Goal: Communication & Community: Participate in discussion

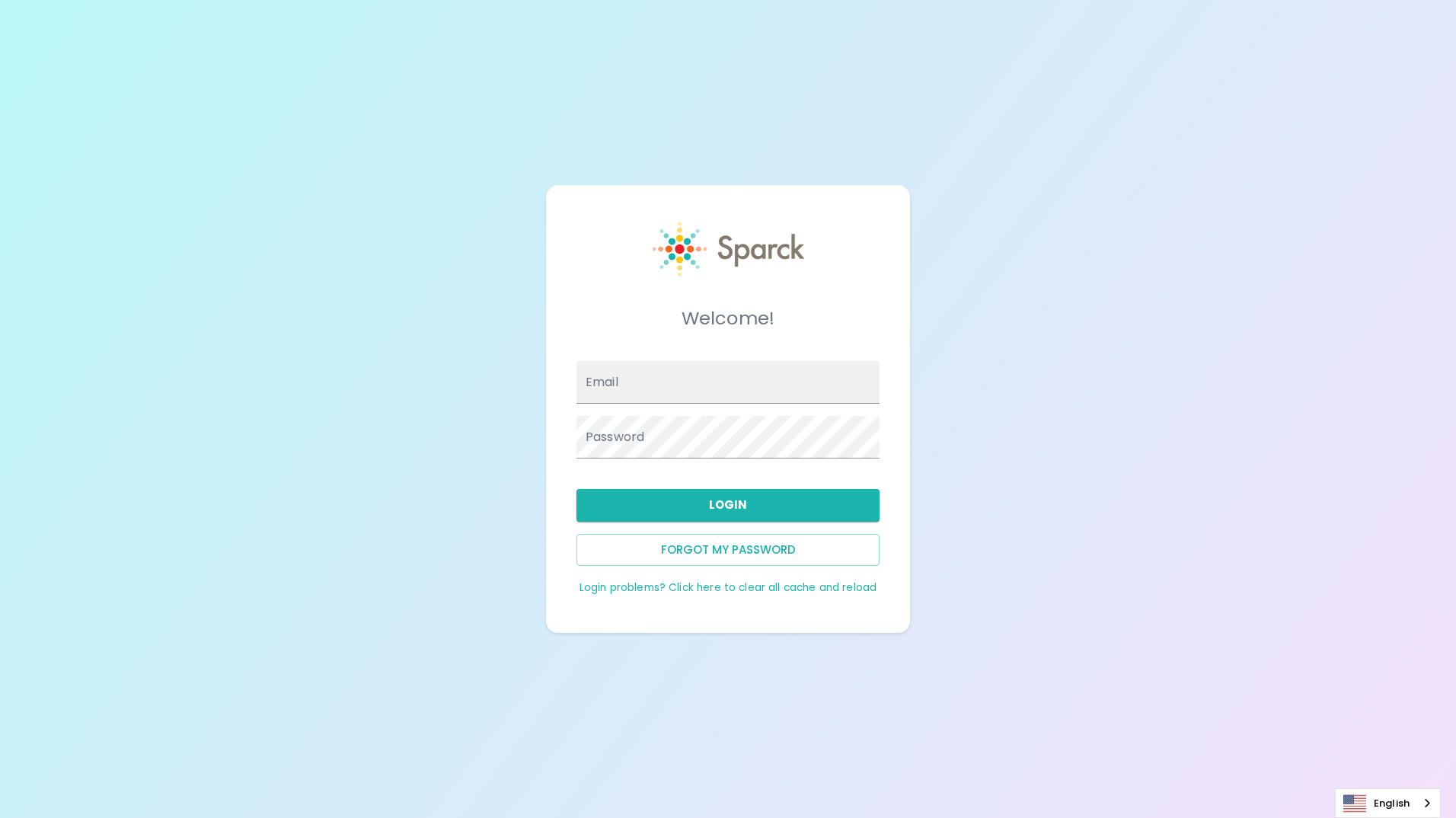
type input "[EMAIL_ADDRESS][DOMAIN_NAME]"
click at [703, 510] on button "Login" at bounding box center [728, 505] width 303 height 32
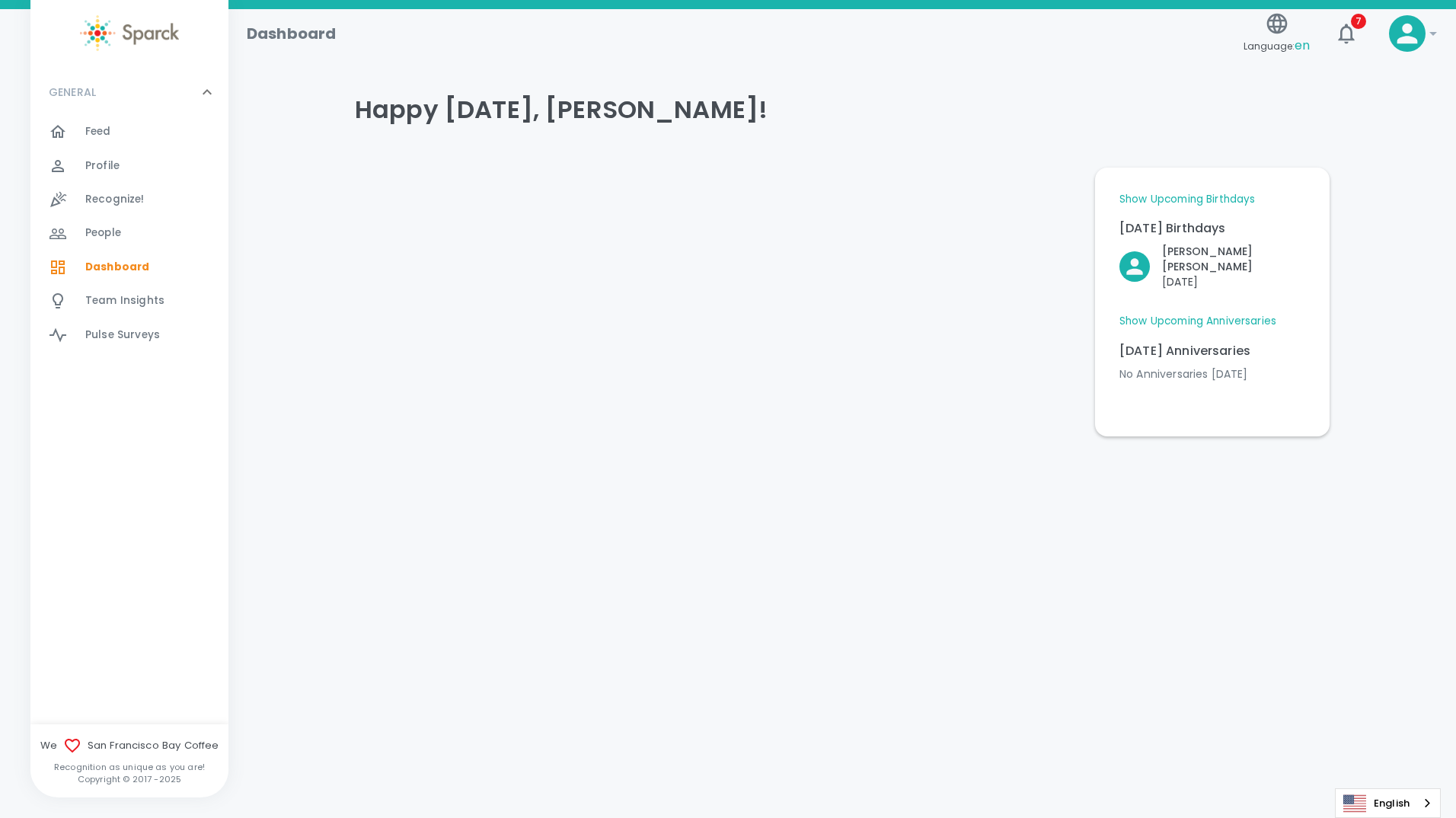
click at [553, 478] on div "Dashboard Language: en 7 ! GENERAL 0 Feed 0 Profile 0 Recognize! 0 People 0 Das…" at bounding box center [728, 262] width 1456 height 507
click at [1196, 200] on link "Show Upcoming Birthdays" at bounding box center [1188, 199] width 136 height 15
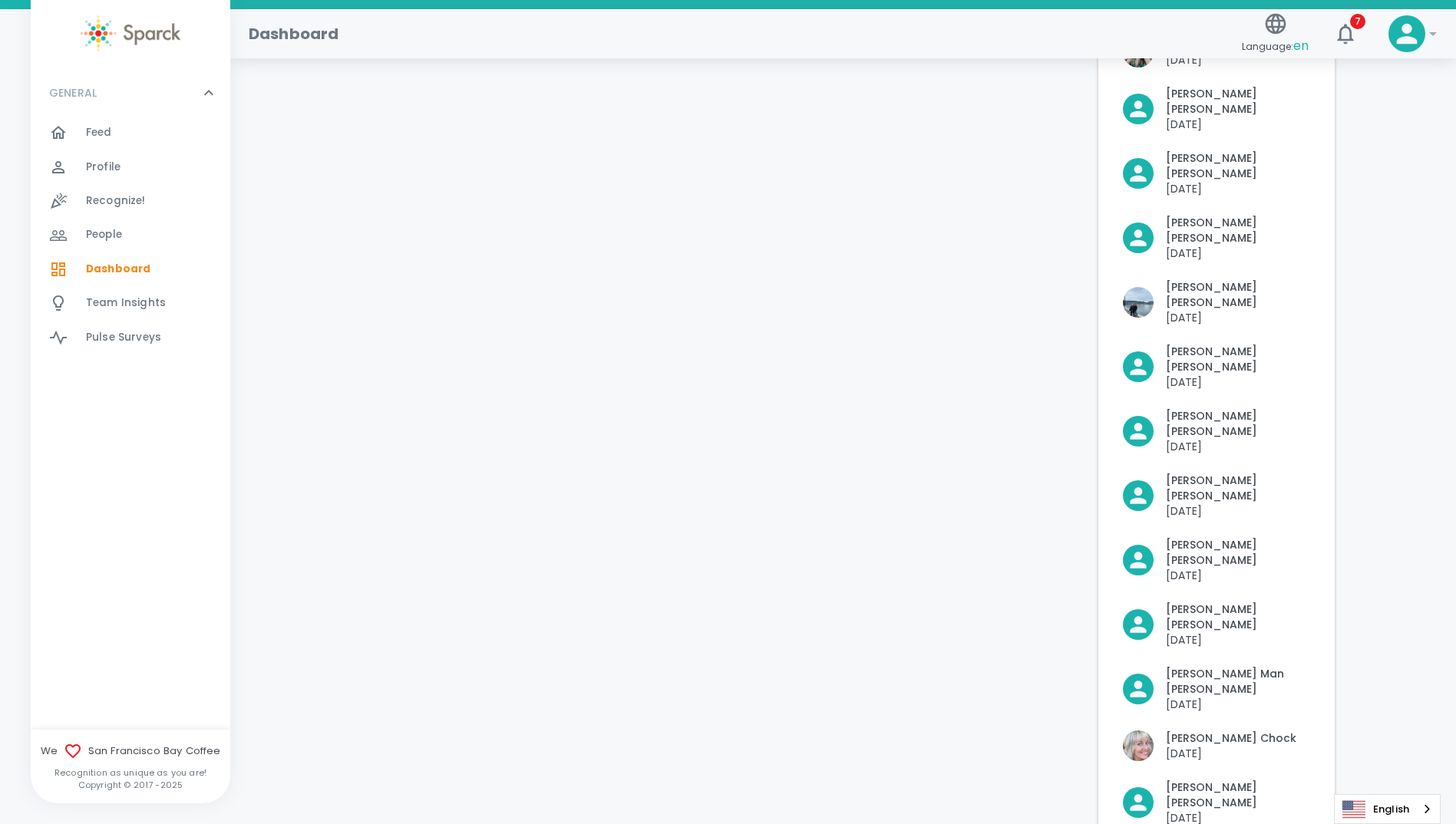
scroll to position [384, 0]
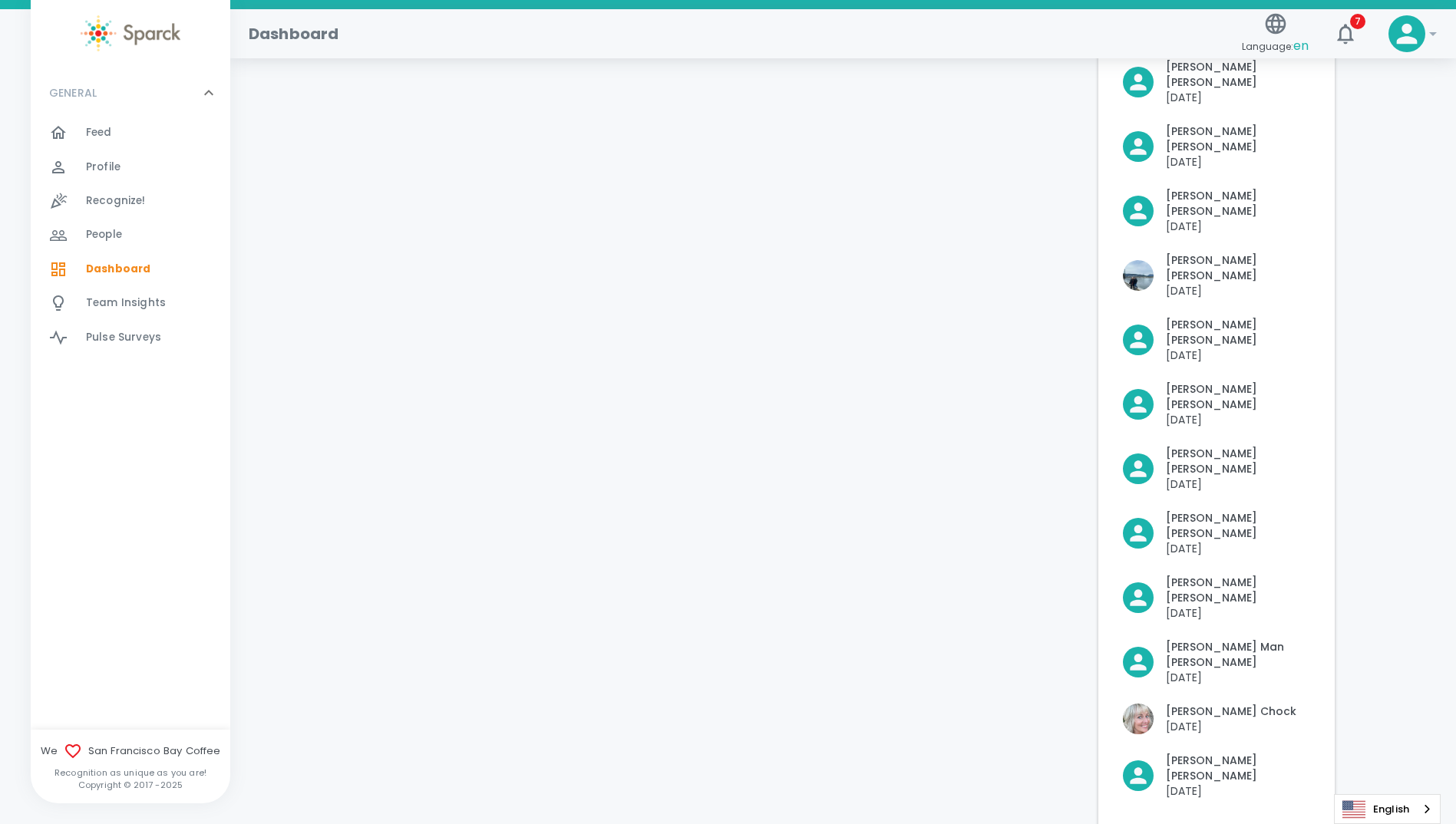
click at [104, 131] on span "Feed" at bounding box center [98, 132] width 26 height 15
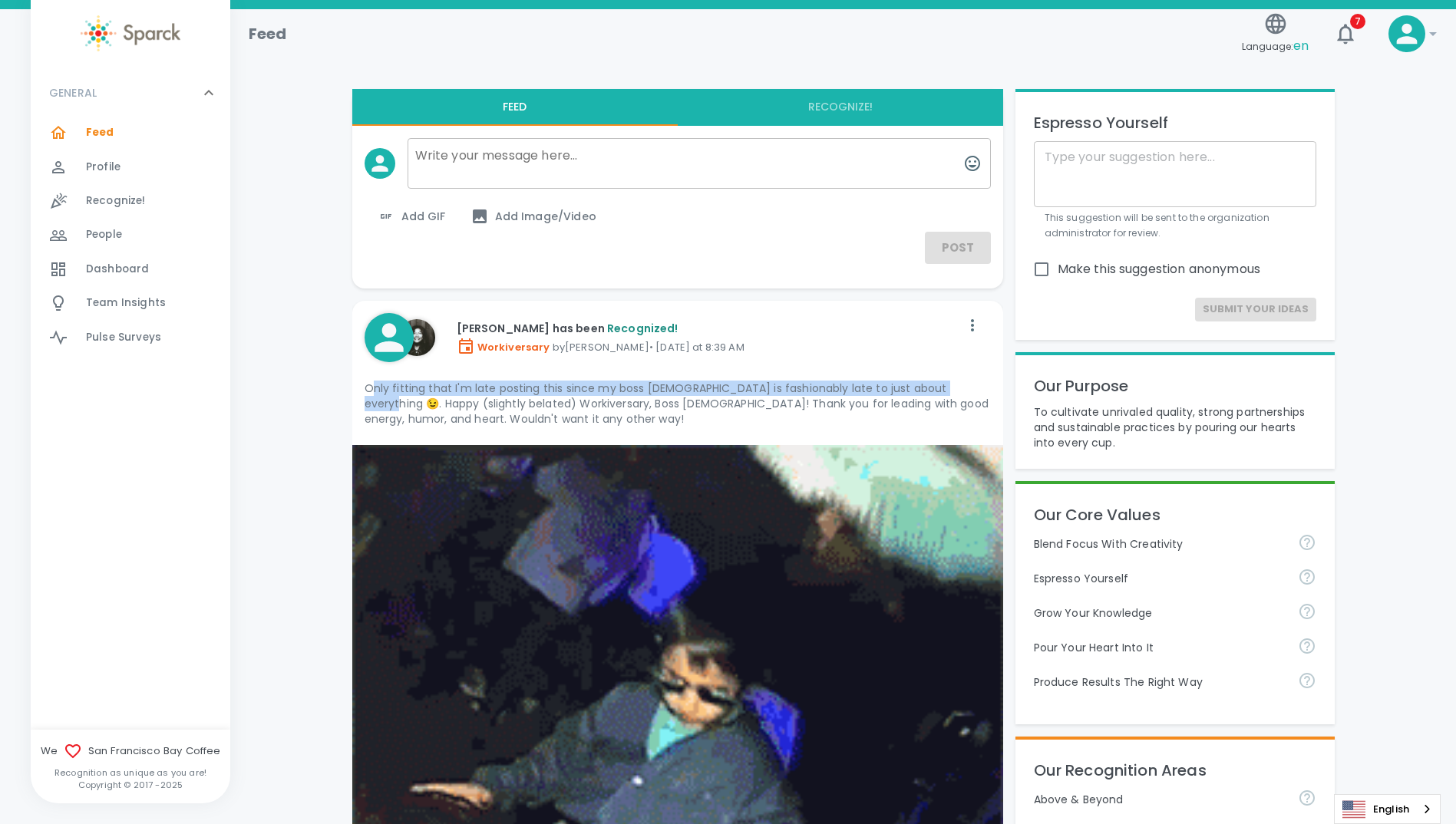
drag, startPoint x: 372, startPoint y: 389, endPoint x: 960, endPoint y: 388, distance: 588.0
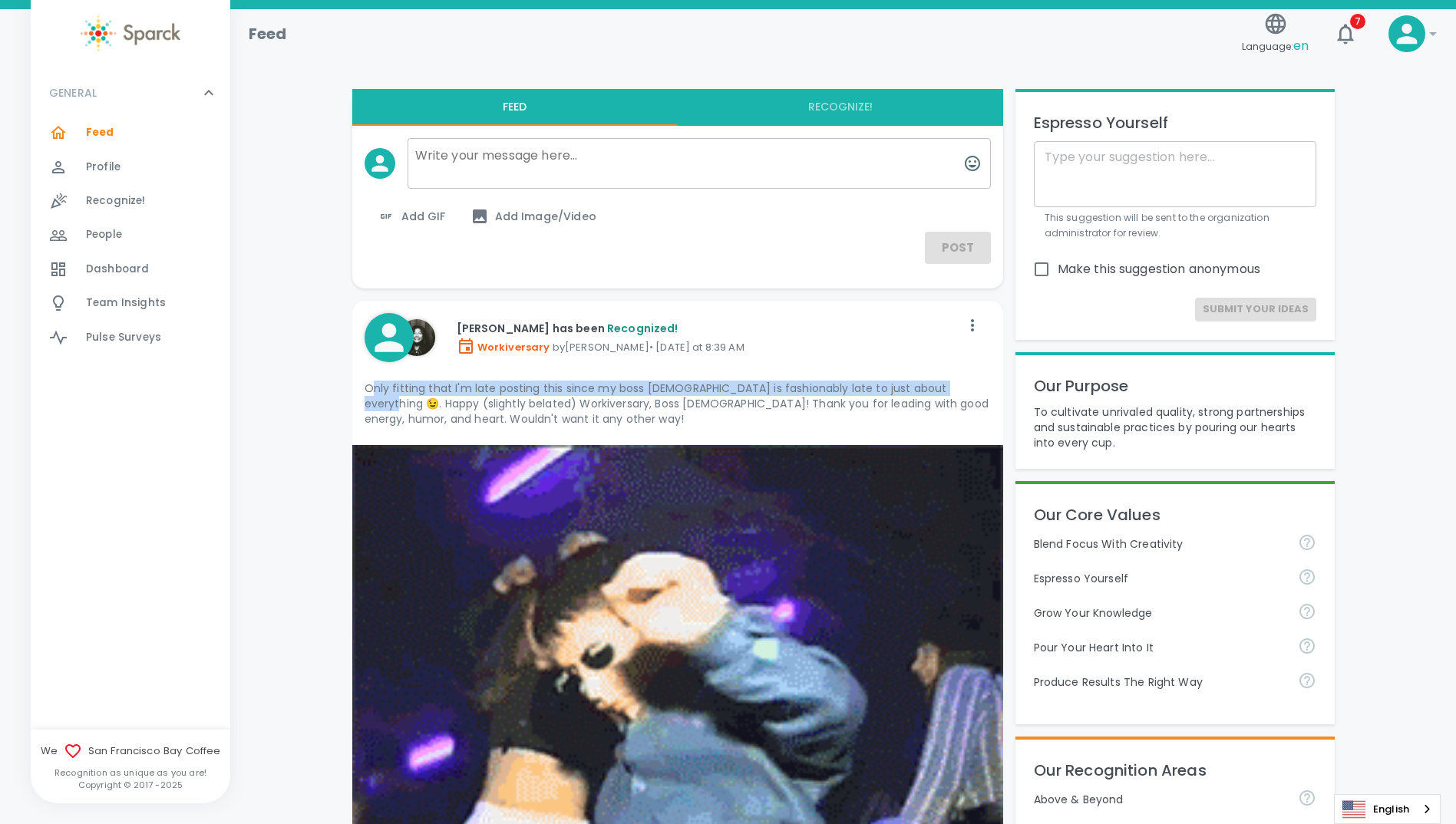
click at [960, 388] on p "Only fitting that I'm late posting this since my boss [DEMOGRAPHIC_DATA] is fas…" at bounding box center [678, 403] width 626 height 46
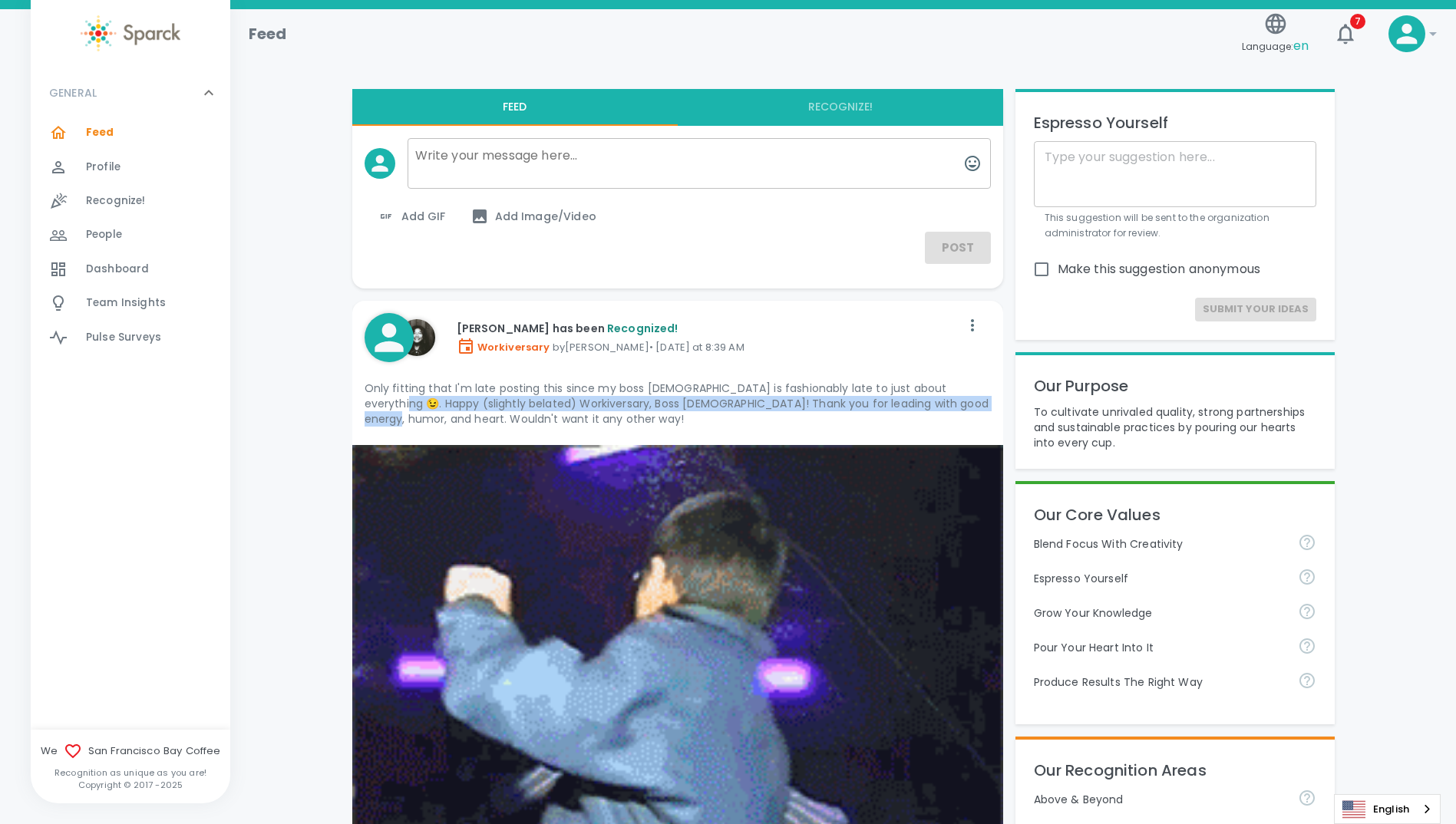
drag, startPoint x: 371, startPoint y: 406, endPoint x: 974, endPoint y: 406, distance: 603.0
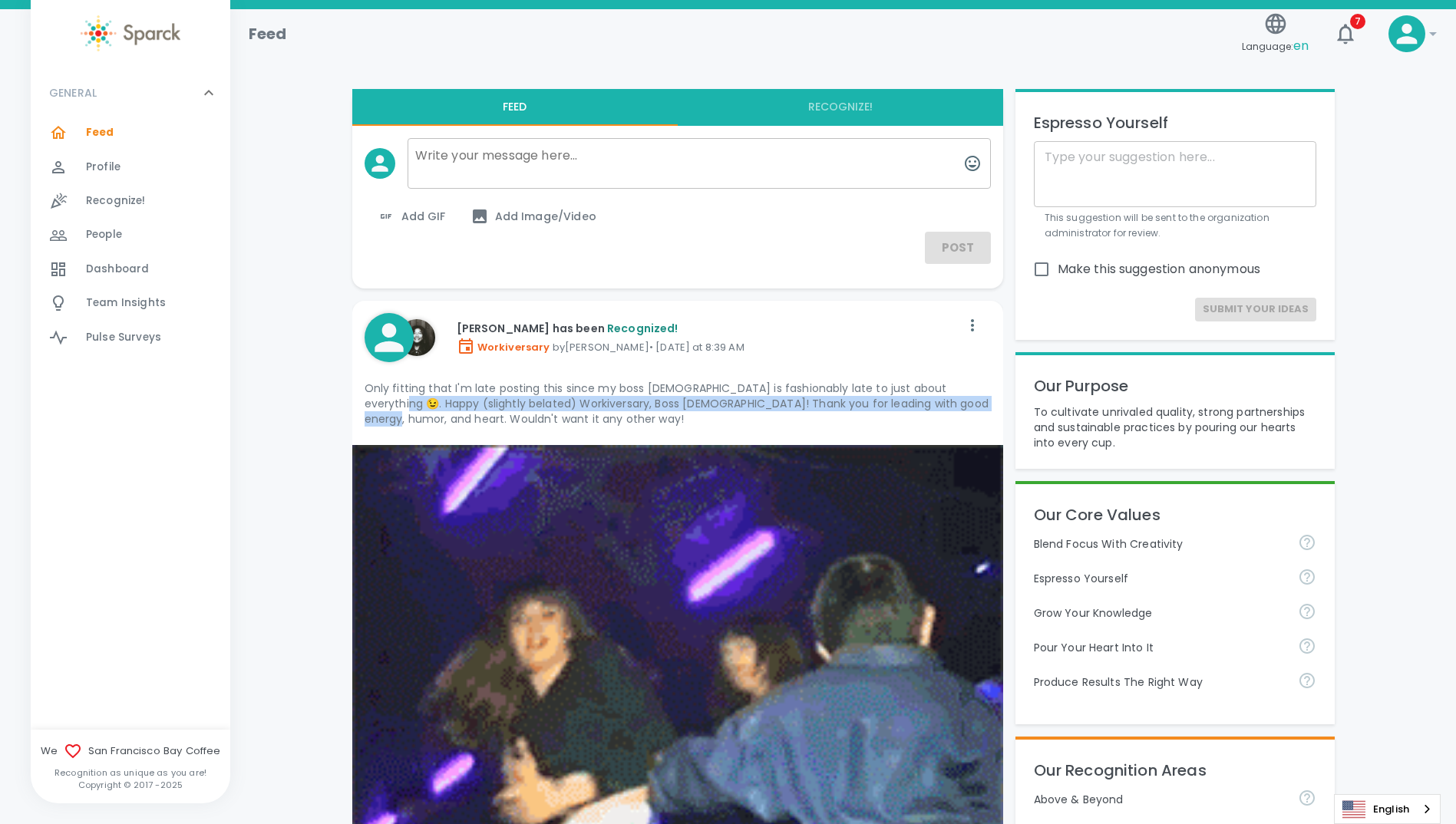
click at [974, 406] on p "Only fitting that I'm late posting this since my boss [DEMOGRAPHIC_DATA] is fas…" at bounding box center [678, 403] width 626 height 46
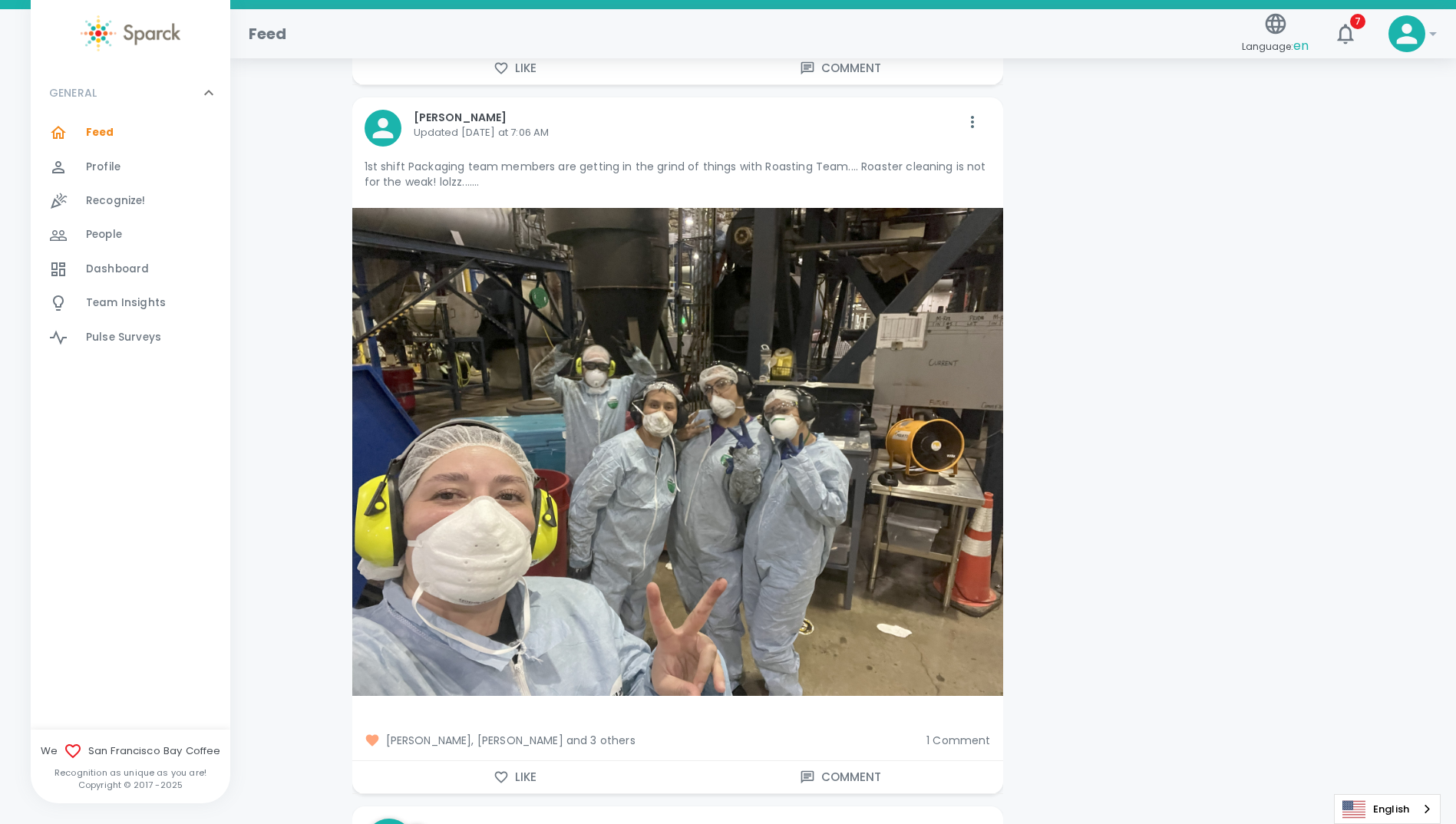
scroll to position [2378, 0]
click at [751, 501] on img at bounding box center [678, 451] width 651 height 488
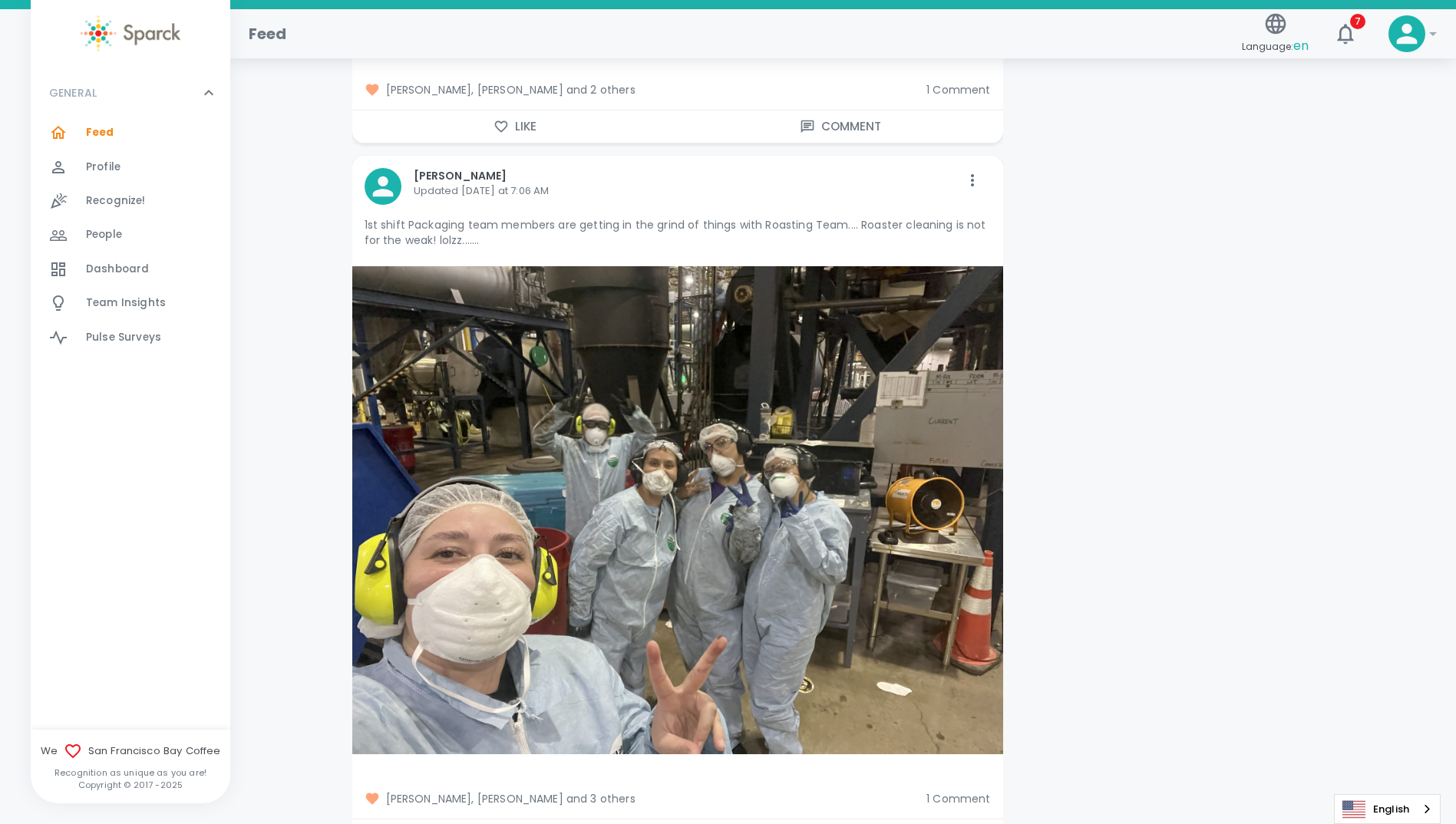
scroll to position [2302, 0]
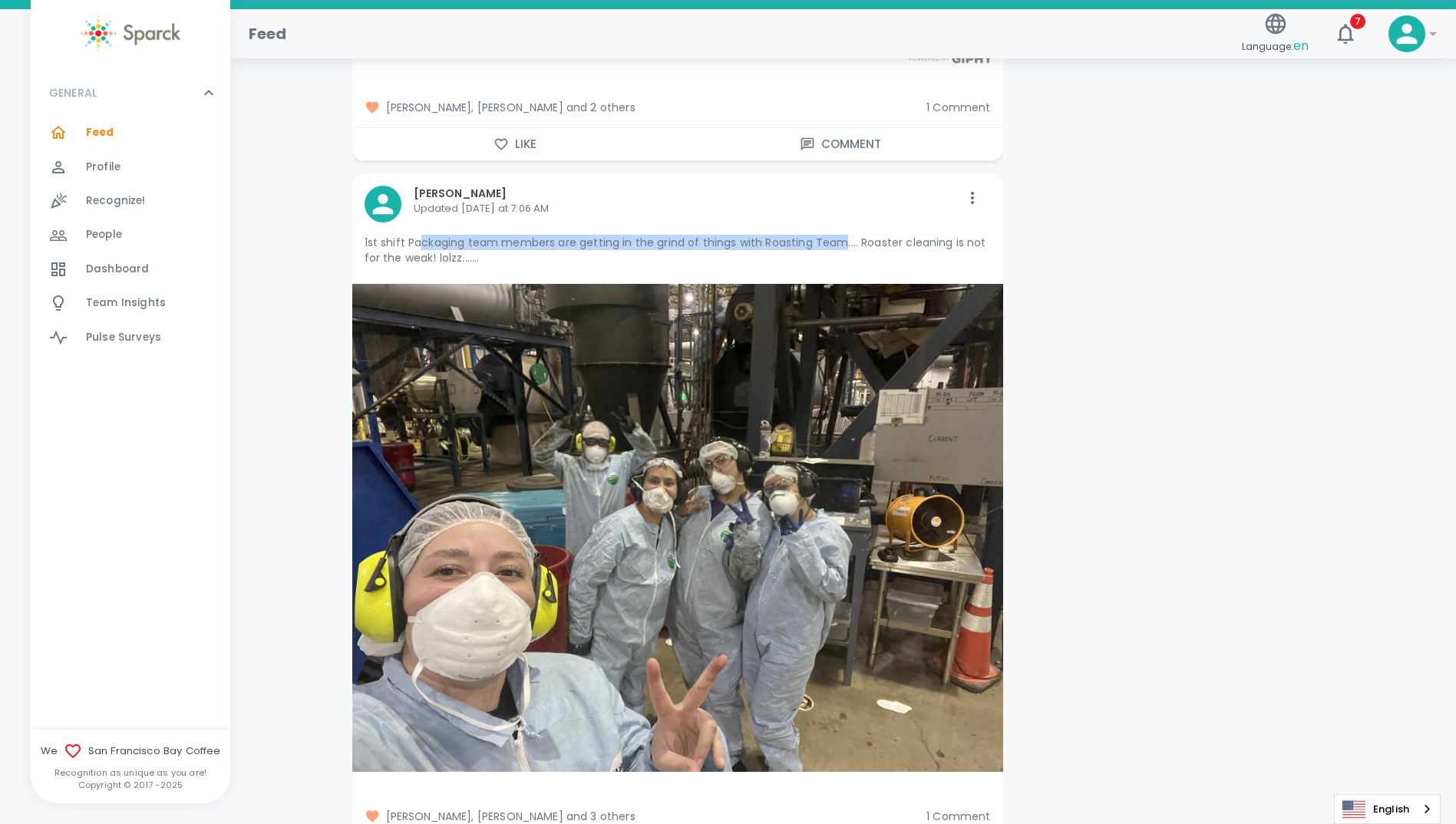
drag, startPoint x: 423, startPoint y: 240, endPoint x: 842, endPoint y: 241, distance: 419.0
click at [842, 241] on p "1st shift Packaging team members are getting in the grind of things with Roasti…" at bounding box center [678, 250] width 626 height 31
click at [946, 257] on p "1st shift Packaging team members are getting in the grind of things with Roasti…" at bounding box center [678, 250] width 626 height 31
drag, startPoint x: 867, startPoint y: 241, endPoint x: 974, endPoint y: 246, distance: 107.1
click at [974, 246] on p "1st shift Packaging team members are getting in the grind of things with Roasti…" at bounding box center [678, 250] width 626 height 31
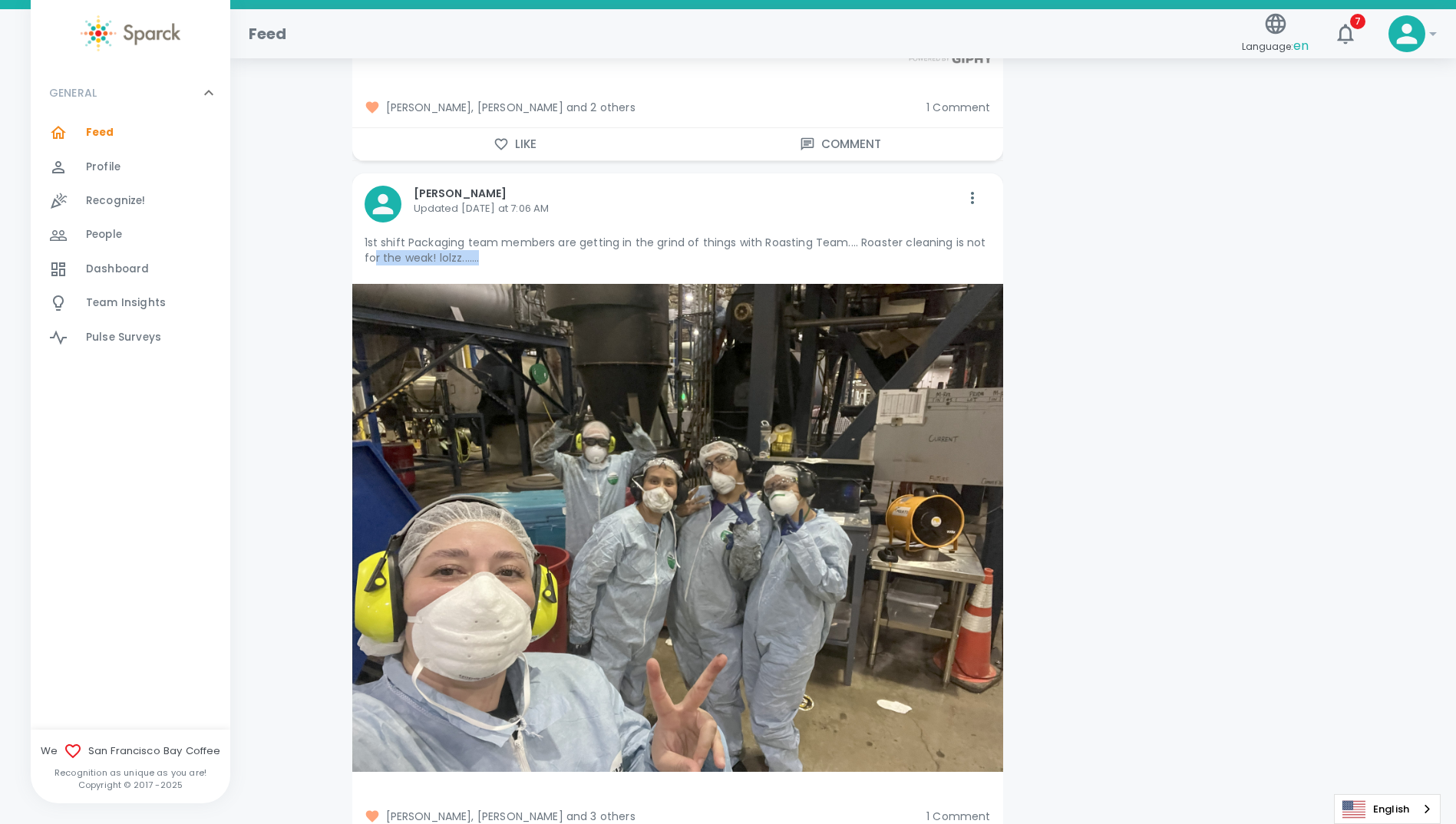
drag, startPoint x: 377, startPoint y: 259, endPoint x: 486, endPoint y: 261, distance: 109.0
click at [486, 261] on p "1st shift Packaging team members are getting in the grind of things with Roasti…" at bounding box center [678, 250] width 626 height 31
click at [868, 508] on img at bounding box center [678, 528] width 651 height 488
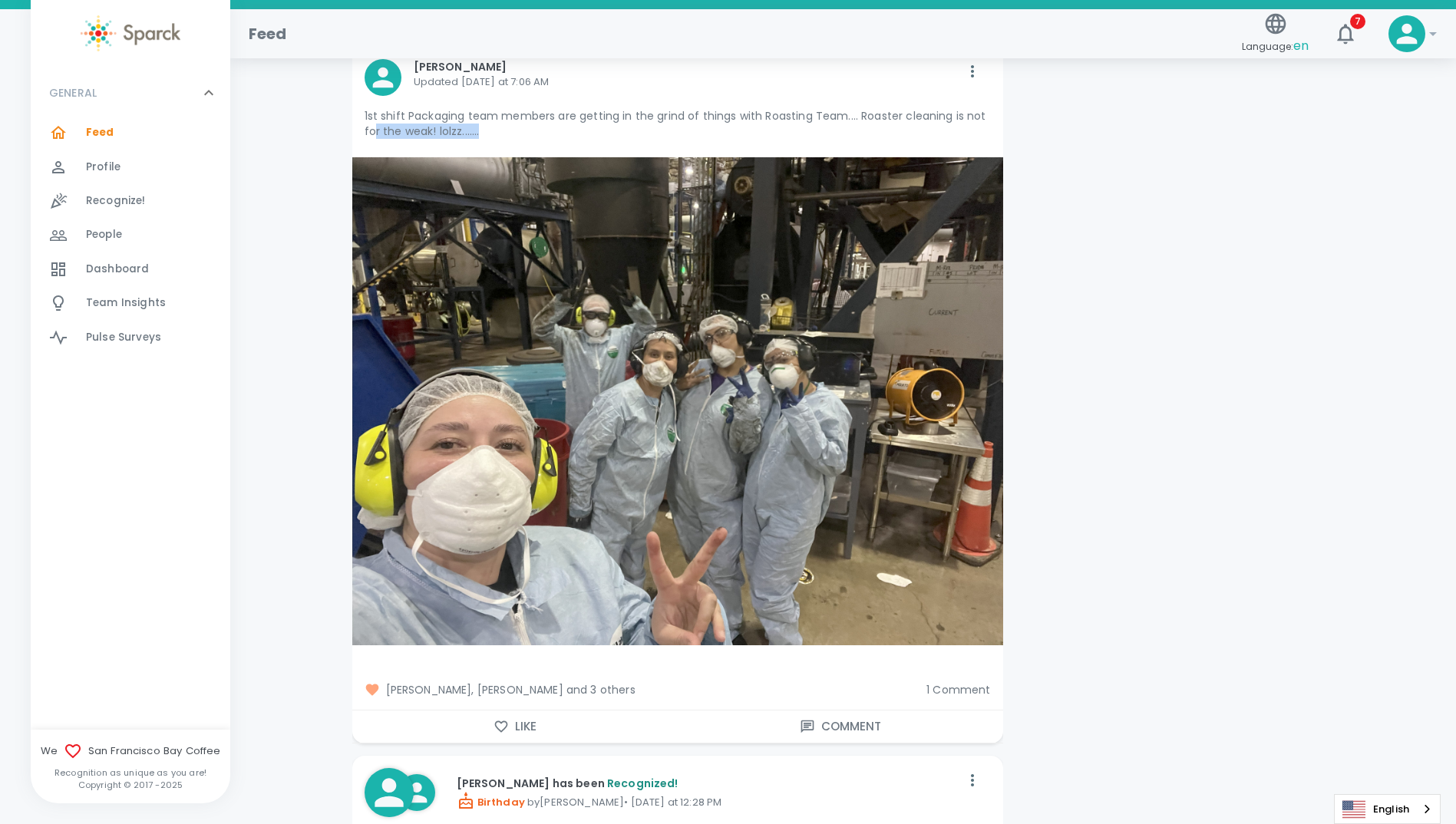
scroll to position [2456, 0]
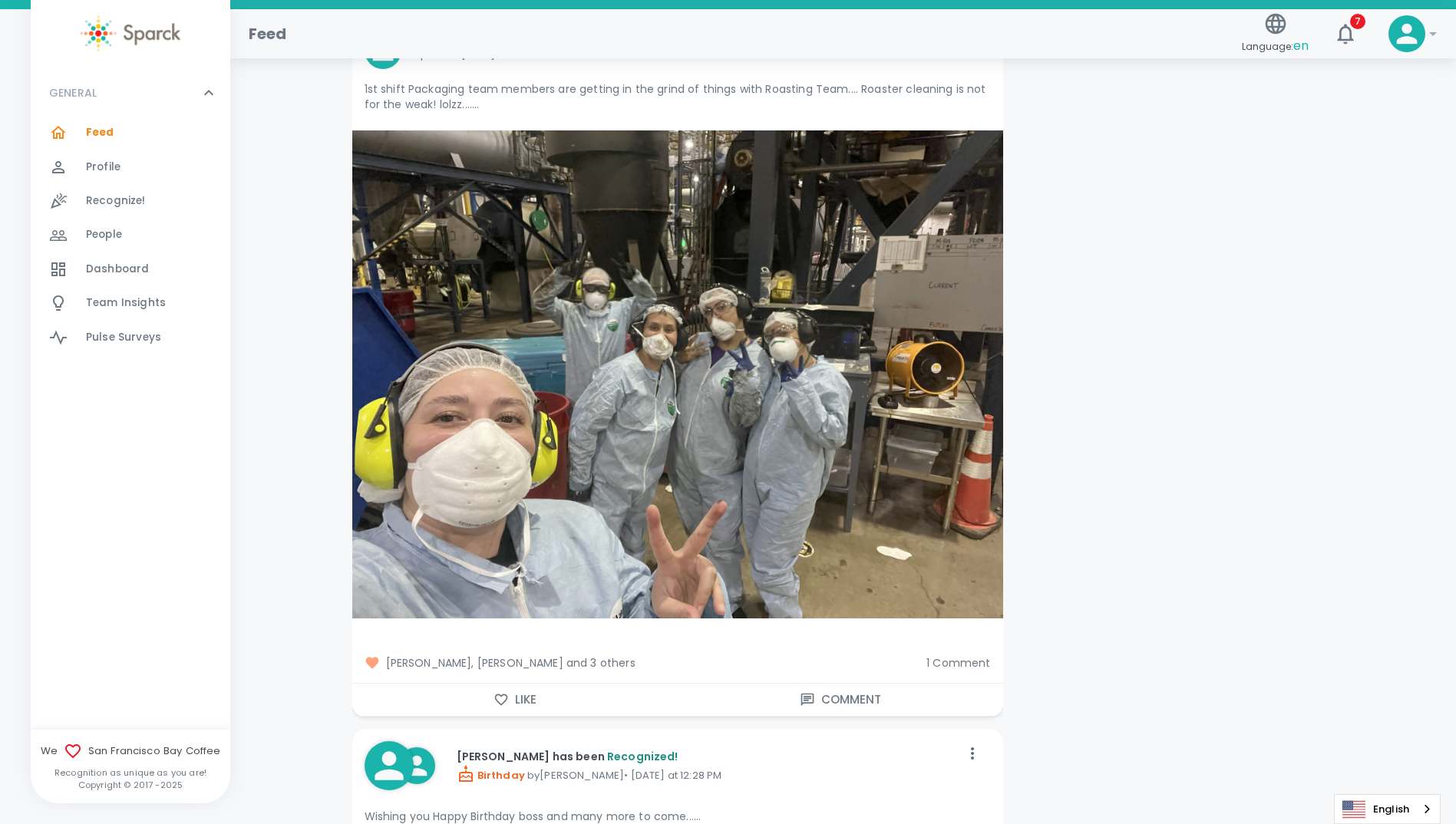
click at [596, 661] on span "[PERSON_NAME], [PERSON_NAME] and 3 others" at bounding box center [640, 663] width 551 height 15
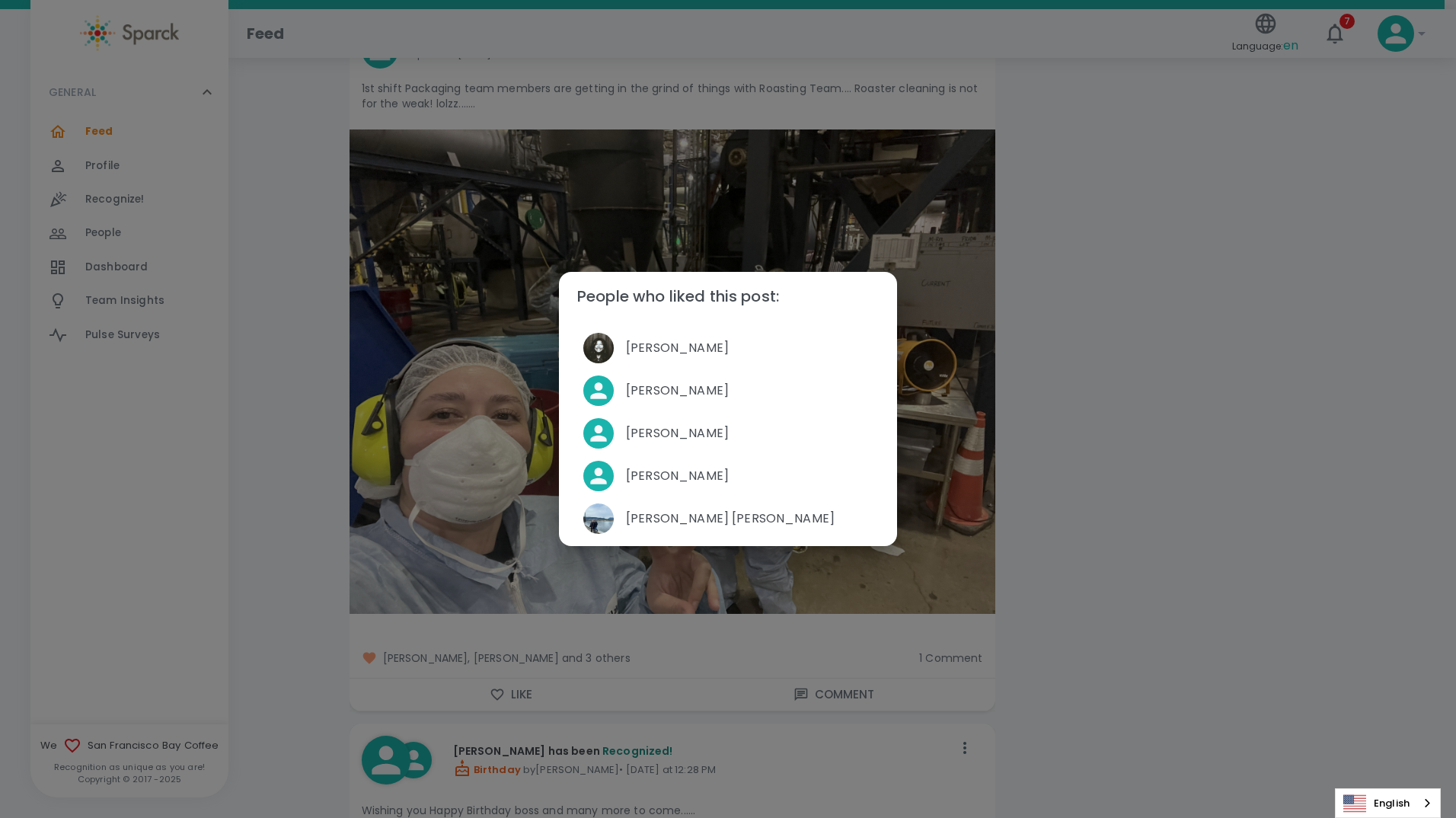
click at [283, 475] on div "People who liked this post: [PERSON_NAME] [PERSON_NAME] [PERSON_NAME] [PERSON_N…" at bounding box center [728, 409] width 1456 height 818
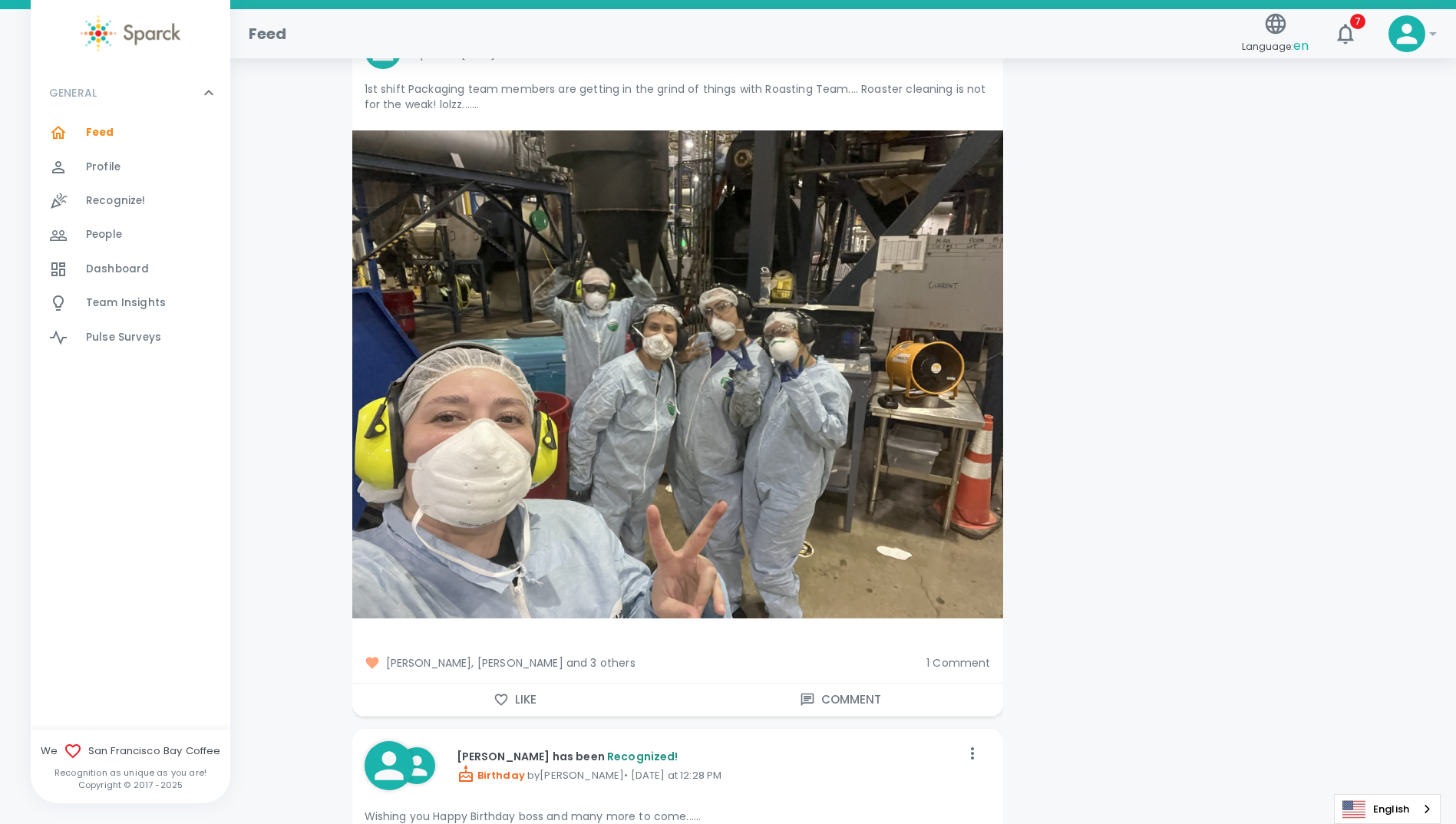
click at [960, 663] on span "1 Comment" at bounding box center [958, 663] width 64 height 15
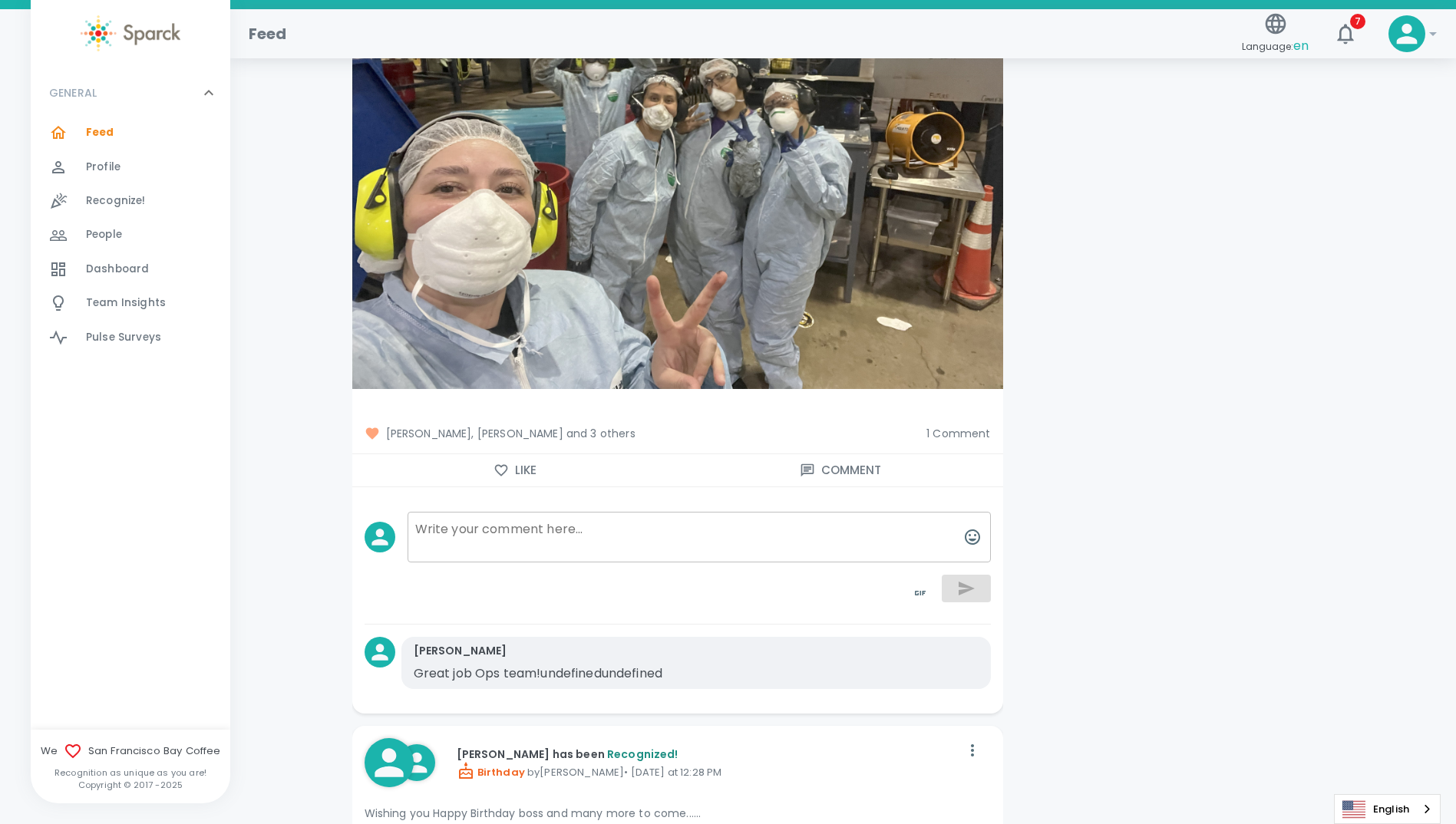
scroll to position [2685, 0]
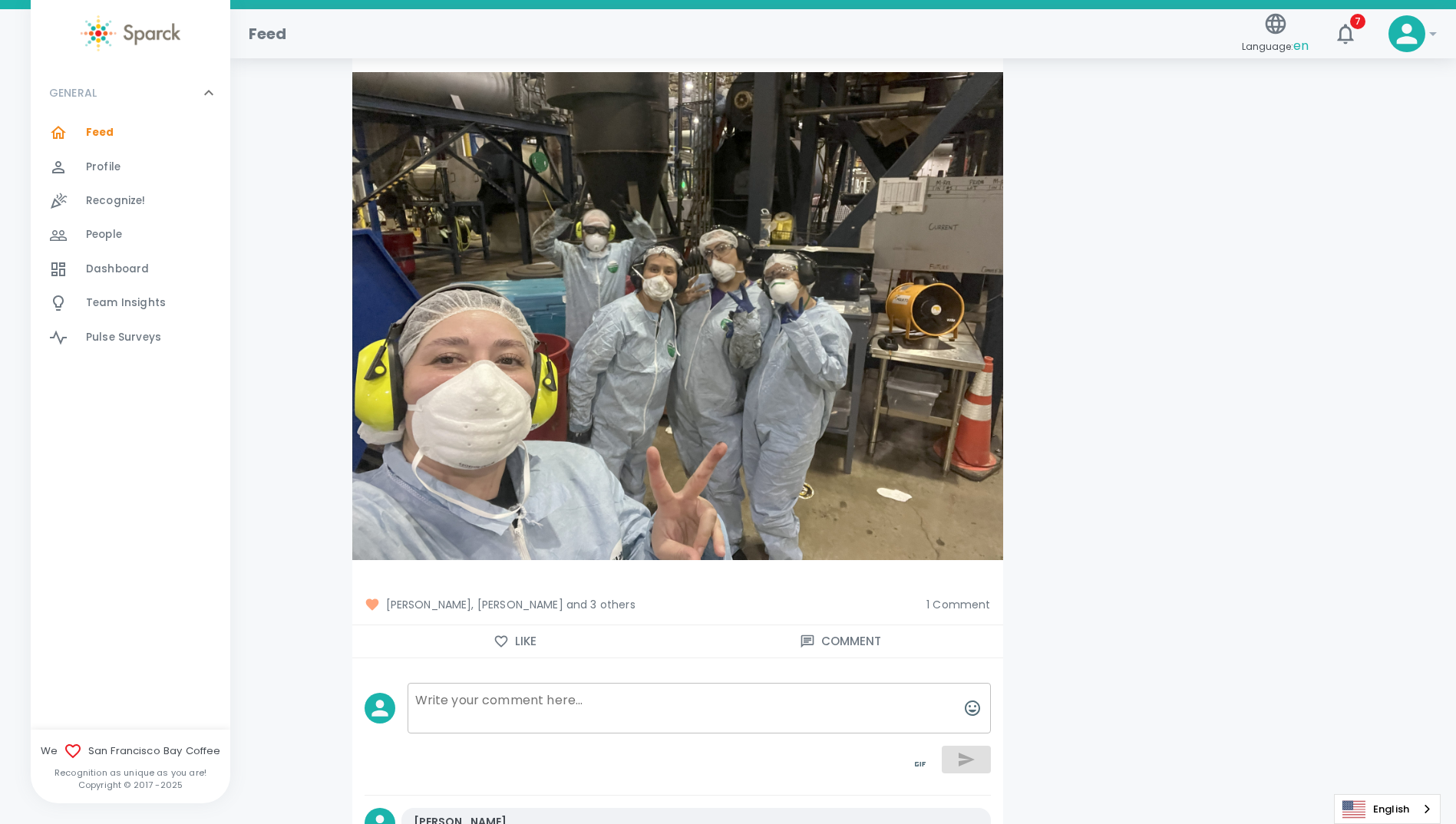
scroll to position [2378, 0]
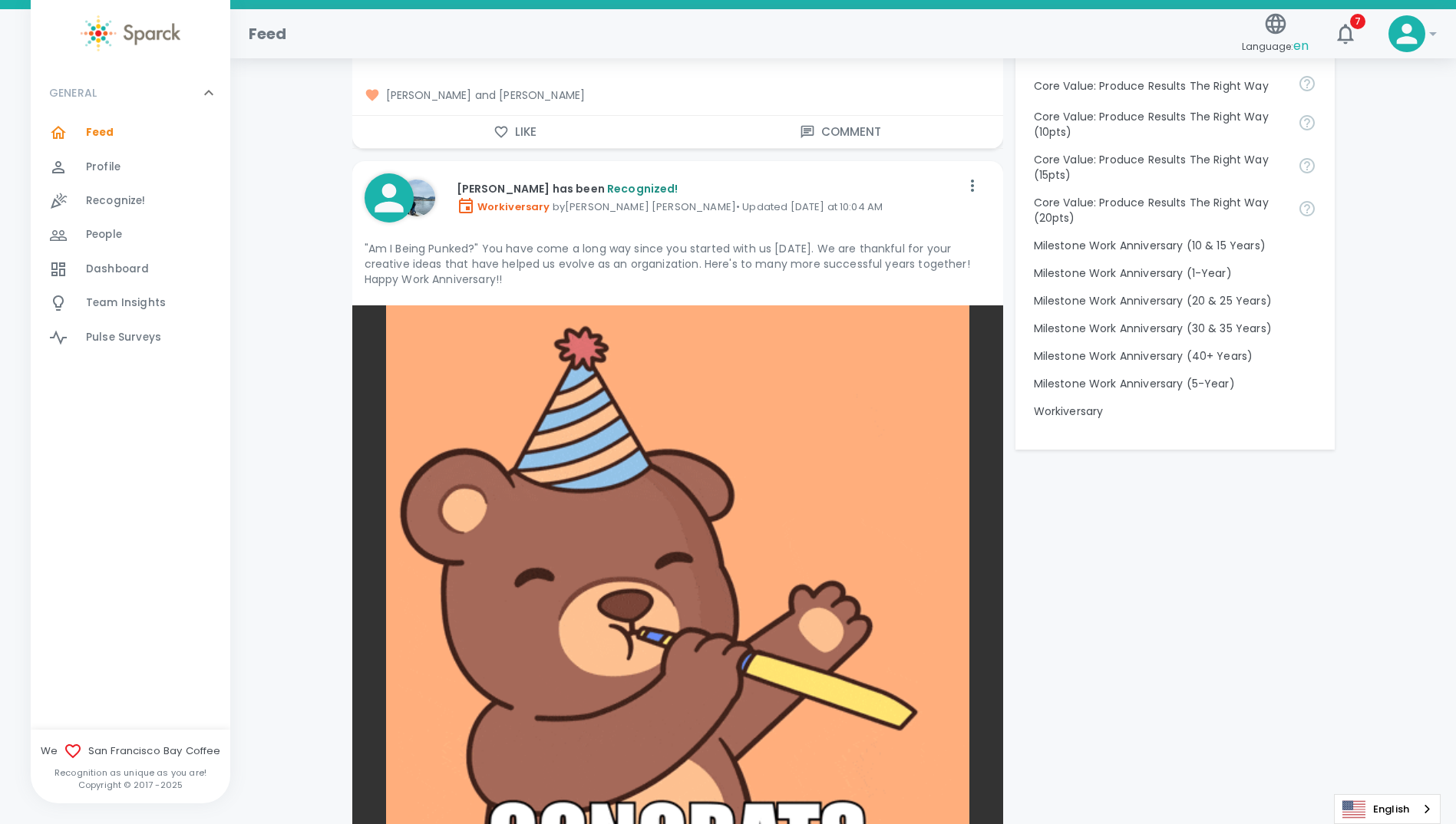
scroll to position [1842, 0]
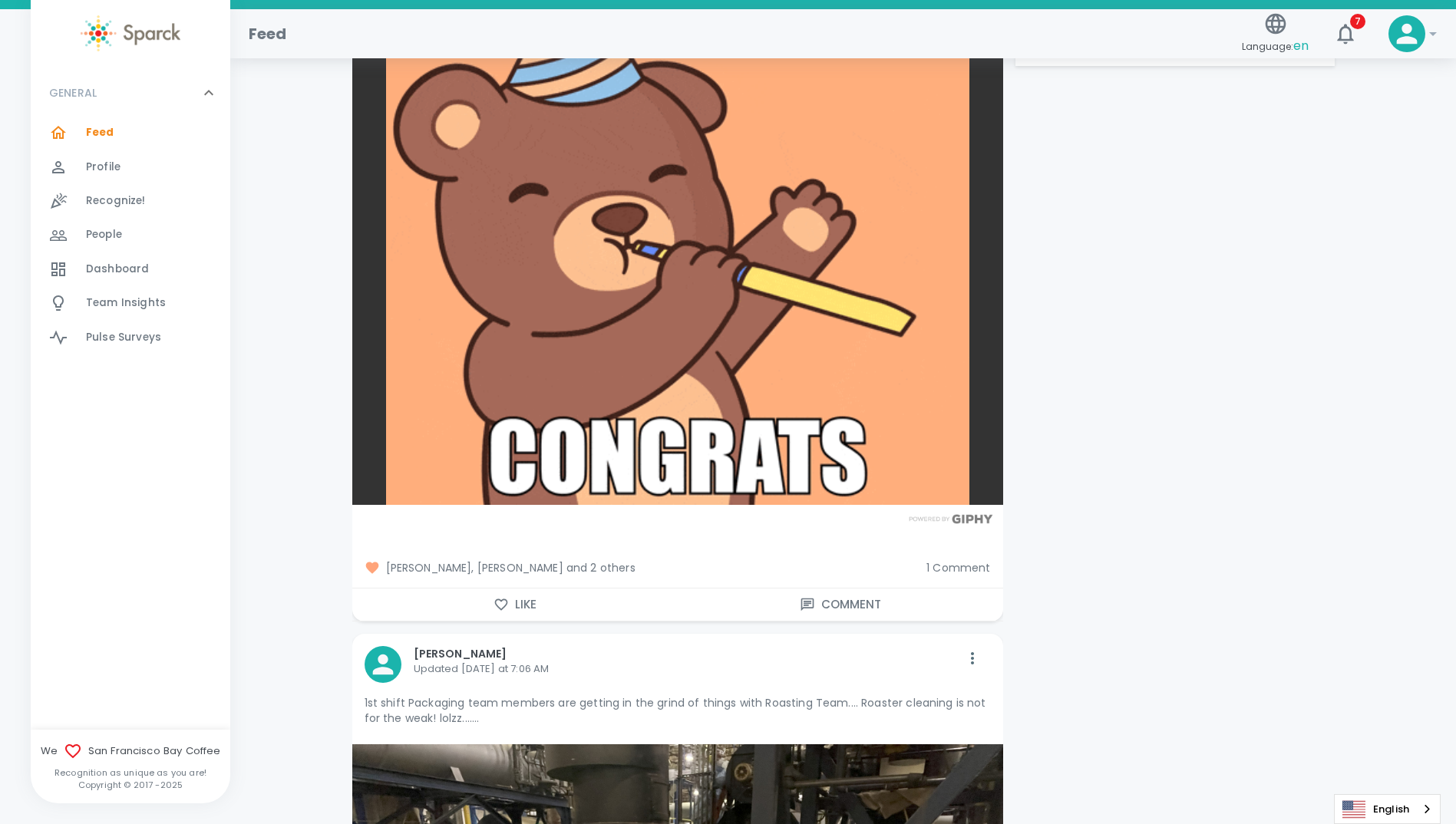
click at [501, 606] on icon "button" at bounding box center [501, 604] width 15 height 15
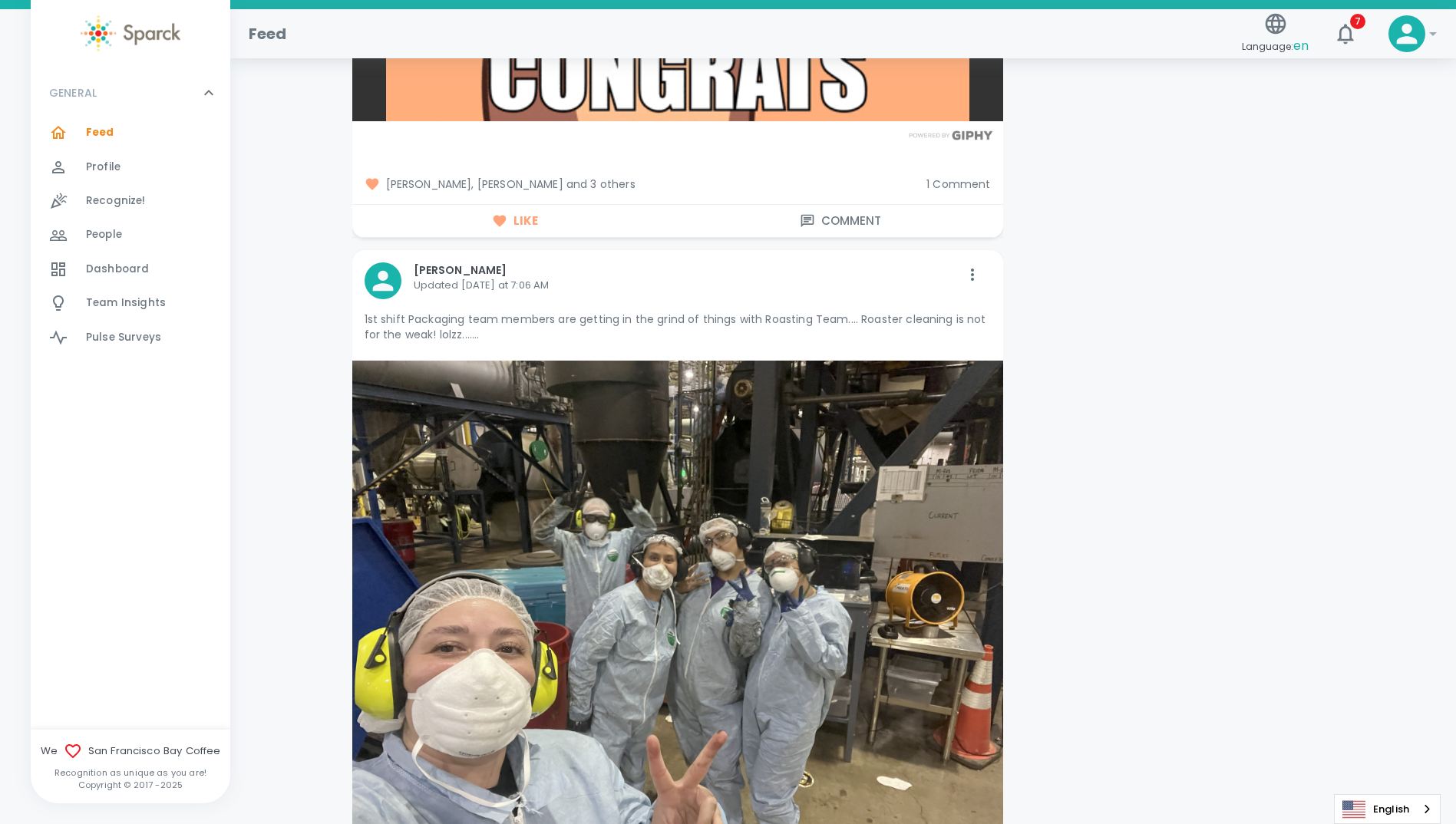
scroll to position [2609, 0]
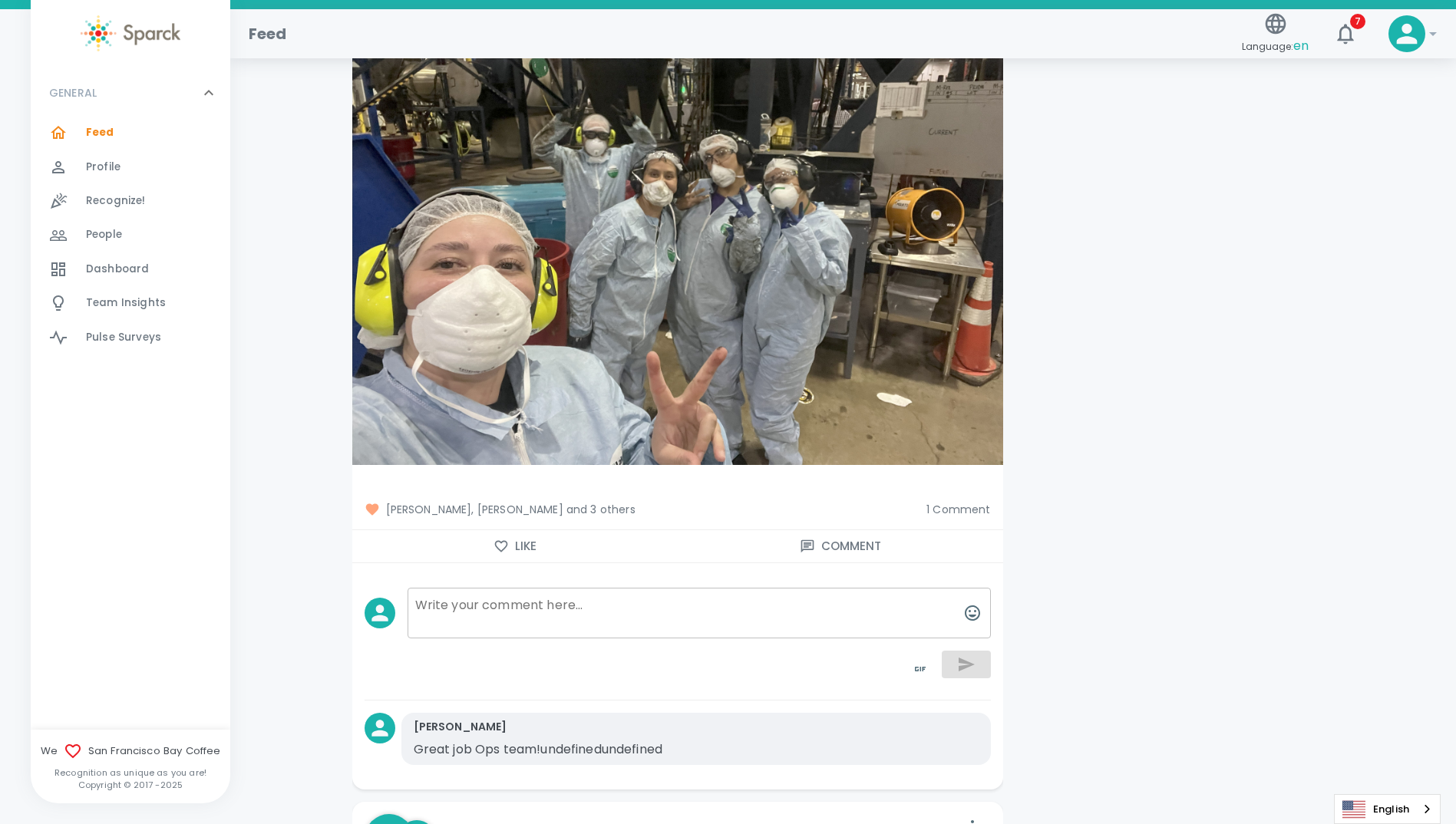
click at [503, 548] on icon "button" at bounding box center [501, 546] width 15 height 15
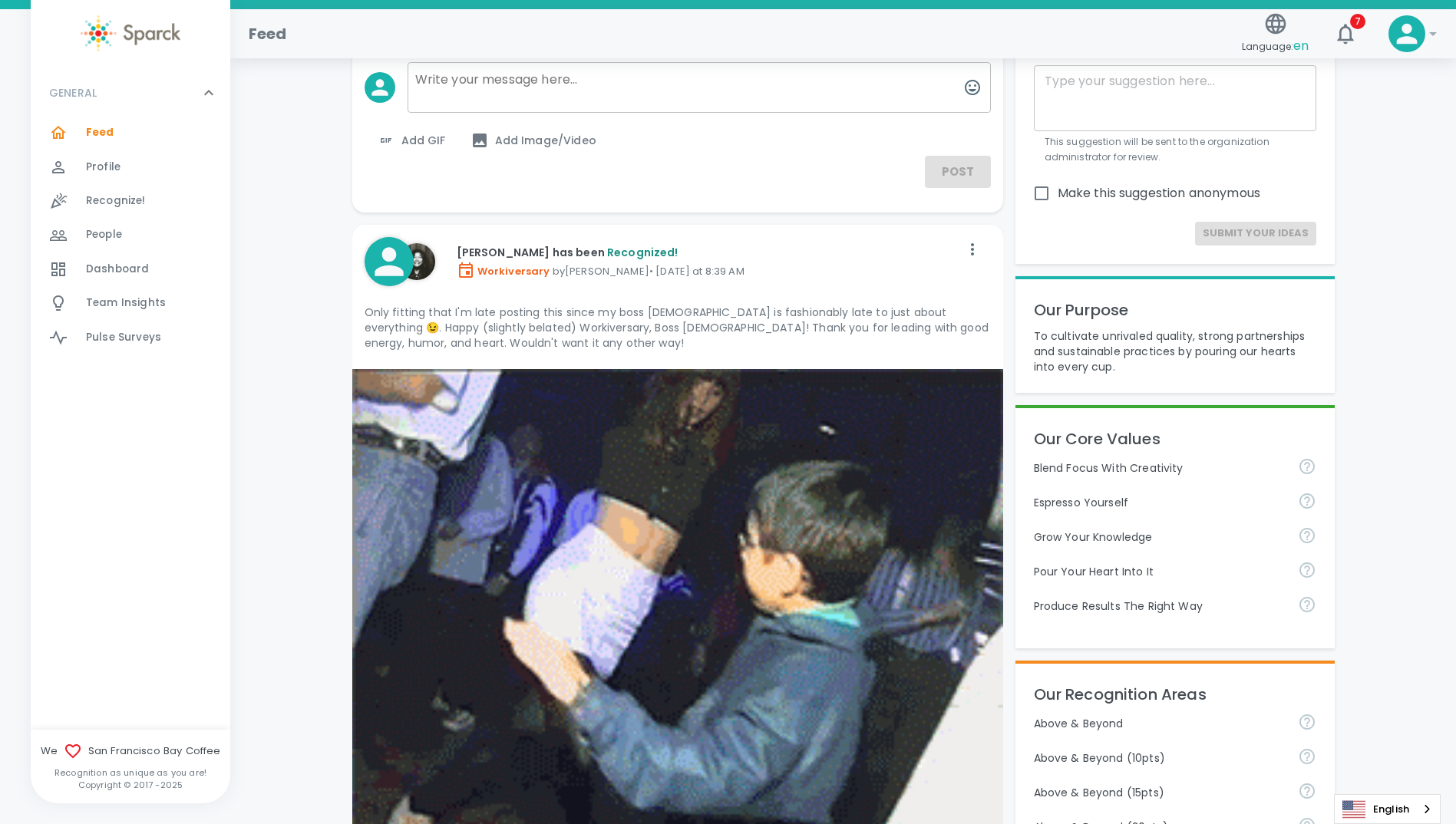
scroll to position [0, 0]
